Goal: Transaction & Acquisition: Purchase product/service

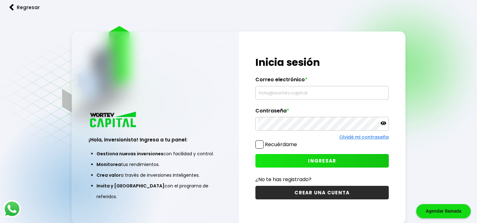
type input "[EMAIL_ADDRESS][DOMAIN_NAME]"
click at [322, 159] on span "INGRESAR" at bounding box center [322, 161] width 28 height 7
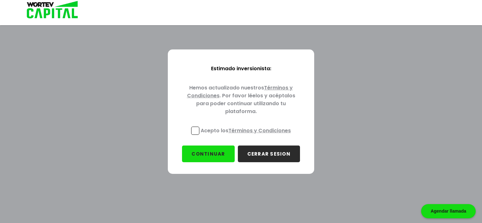
drag, startPoint x: 196, startPoint y: 129, endPoint x: 198, endPoint y: 134, distance: 5.7
click at [196, 129] on span at bounding box center [195, 131] width 8 height 8
click at [247, 136] on input "Acepto los Términos y Condiciones" at bounding box center [247, 136] width 0 height 0
click at [209, 153] on button "CONTINUAR" at bounding box center [208, 154] width 52 height 17
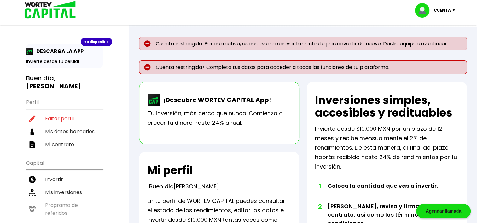
click at [31, 49] on img at bounding box center [29, 51] width 7 height 7
click at [91, 42] on div "¡Ya disponible!" at bounding box center [97, 42] width 32 height 8
click at [66, 51] on p "DESCARGA LA APP" at bounding box center [58, 51] width 50 height 8
click at [54, 63] on p "Invierte desde tu celular" at bounding box center [64, 61] width 77 height 7
click at [28, 52] on img at bounding box center [29, 51] width 7 height 7
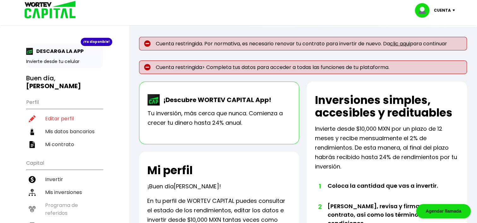
click at [154, 101] on img at bounding box center [154, 99] width 13 height 11
click at [90, 40] on div "¡Ya disponible!" at bounding box center [97, 42] width 32 height 8
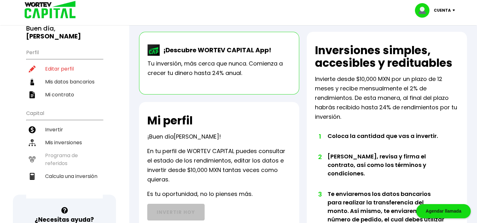
scroll to position [95, 0]
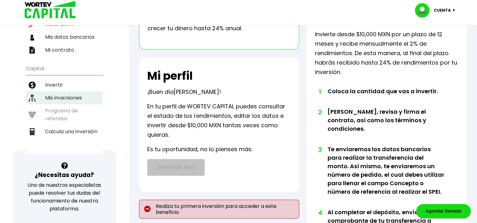
click at [62, 94] on li "Mis inversiones" at bounding box center [64, 97] width 77 height 13
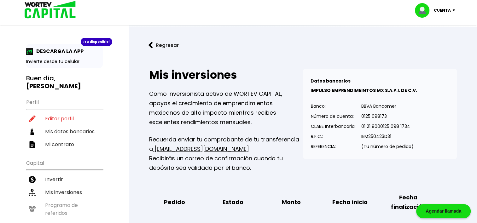
click at [447, 9] on p "Cuenta" at bounding box center [442, 10] width 17 height 9
click at [436, 28] on link "Editar perfil" at bounding box center [436, 29] width 25 height 7
select select "Hombre"
select select "Licenciatura"
select select "CH"
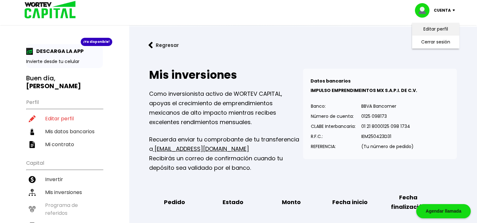
select select "Banamex"
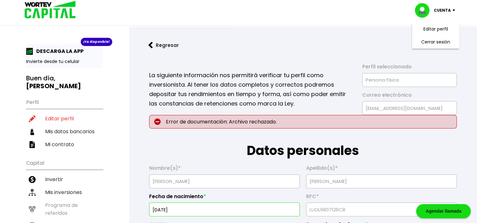
click at [452, 11] on img at bounding box center [455, 10] width 9 height 2
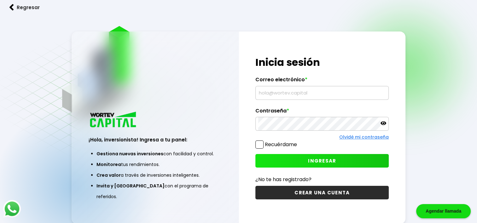
type input "[EMAIL_ADDRESS][DOMAIN_NAME]"
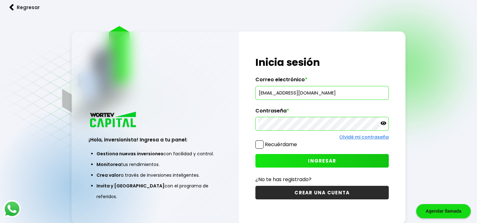
click at [324, 161] on span "INGRESAR" at bounding box center [322, 161] width 28 height 7
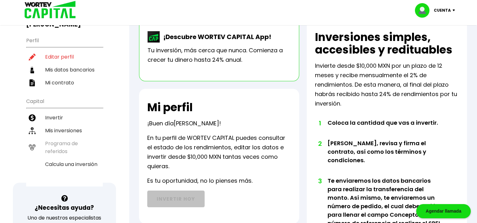
scroll to position [63, 0]
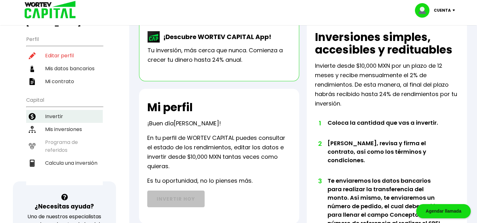
click at [56, 115] on li "Invertir" at bounding box center [64, 116] width 77 height 13
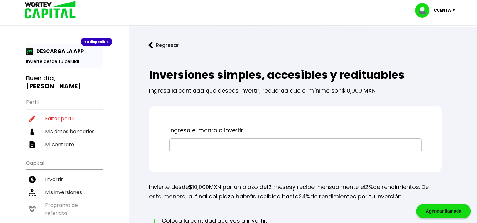
click at [207, 144] on input "text" at bounding box center [295, 145] width 247 height 13
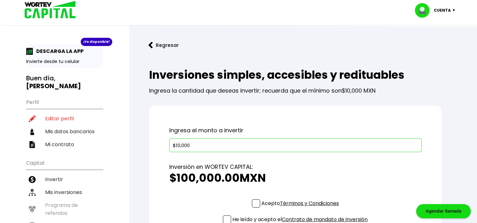
type input "$100,000"
drag, startPoint x: 196, startPoint y: 144, endPoint x: 169, endPoint y: 144, distance: 27.1
click at [169, 144] on div "$100,000" at bounding box center [295, 145] width 252 height 14
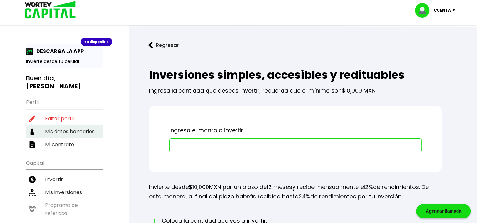
click at [66, 129] on li "Mis datos bancarios" at bounding box center [64, 131] width 77 height 13
select select "Banamex"
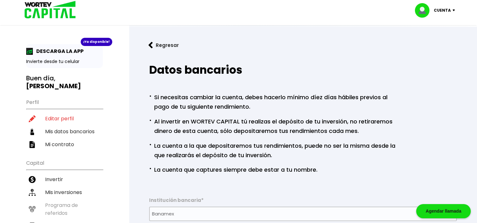
click at [450, 9] on p "Cuenta" at bounding box center [442, 10] width 17 height 9
